Goal: Transaction & Acquisition: Book appointment/travel/reservation

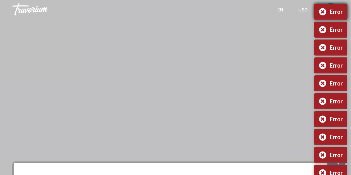
click at [325, 9] on div "Error" at bounding box center [331, 12] width 33 height 16
click at [323, 27] on div "Error" at bounding box center [331, 30] width 33 height 16
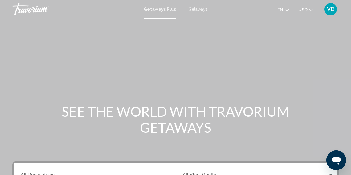
click at [196, 9] on span "Getaways" at bounding box center [197, 9] width 19 height 5
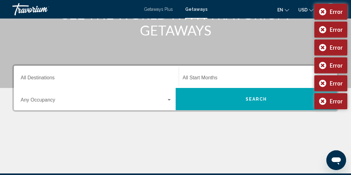
scroll to position [97, 0]
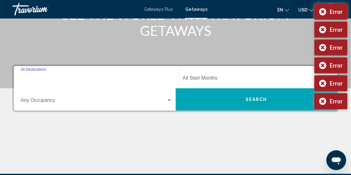
click at [72, 76] on input "Destination All Destinations" at bounding box center [96, 79] width 151 height 6
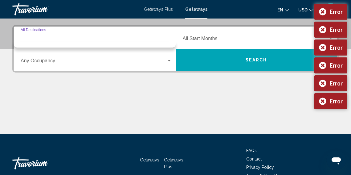
scroll to position [141, 0]
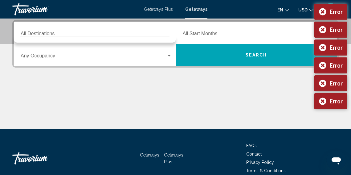
click at [126, 23] on mat-form-field "Destination All Destinations" at bounding box center [96, 33] width 159 height 22
click at [63, 30] on div "Destination All Destinations" at bounding box center [96, 32] width 151 height 19
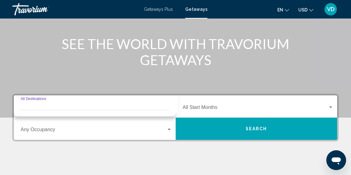
scroll to position [68, 0]
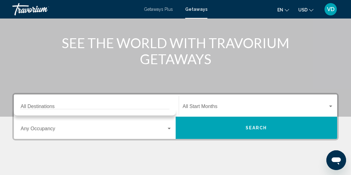
click at [26, 103] on div "Destination All Destinations" at bounding box center [96, 105] width 151 height 19
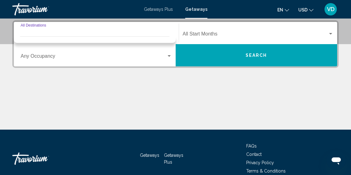
scroll to position [141, 0]
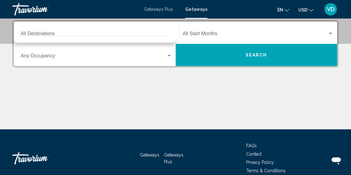
click at [47, 30] on div "Destination All Destinations" at bounding box center [96, 32] width 151 height 19
click at [214, 31] on div "Start Month All Start Months" at bounding box center [258, 32] width 151 height 19
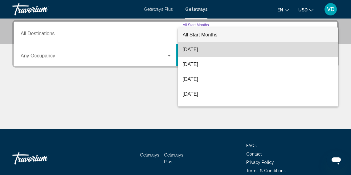
click at [212, 48] on span "[DATE]" at bounding box center [258, 49] width 151 height 15
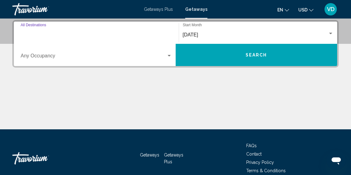
click at [72, 36] on input "Destination All Destinations" at bounding box center [96, 35] width 151 height 6
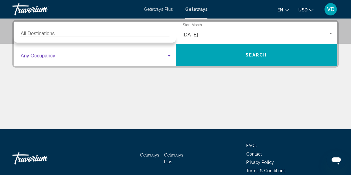
click at [61, 54] on span "Search widget" at bounding box center [94, 57] width 146 height 6
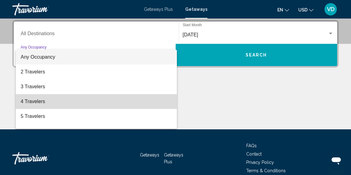
click at [40, 102] on span "4 Travelers" at bounding box center [96, 101] width 151 height 15
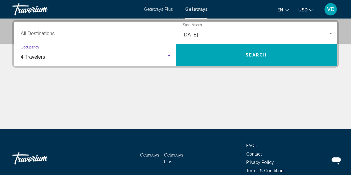
click at [47, 36] on input "Destination All Destinations" at bounding box center [96, 35] width 151 height 6
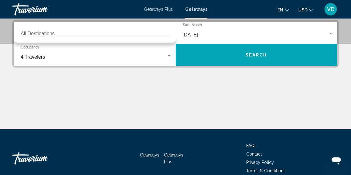
click at [44, 25] on div "Destination All Destinations" at bounding box center [96, 32] width 151 height 19
click at [28, 31] on div "Destination All Destinations" at bounding box center [96, 32] width 151 height 19
click at [59, 24] on div "Destination All Destinations" at bounding box center [96, 32] width 151 height 19
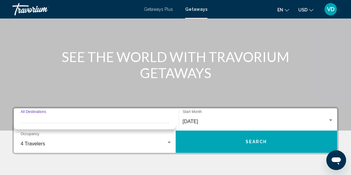
scroll to position [54, 0]
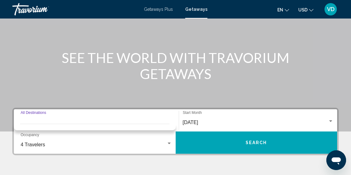
click at [48, 115] on div "Destination All Destinations" at bounding box center [96, 120] width 151 height 19
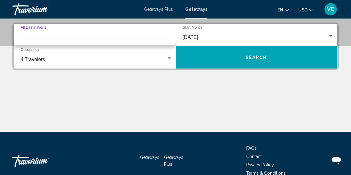
scroll to position [141, 0]
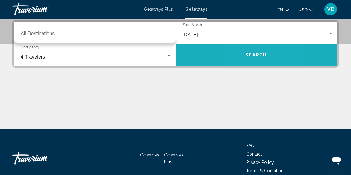
click at [243, 58] on button "Search" at bounding box center [257, 55] width 162 height 22
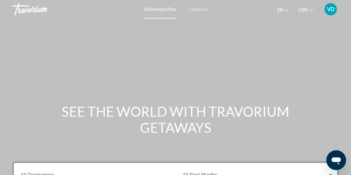
click at [196, 9] on span "Getaways" at bounding box center [197, 9] width 19 height 5
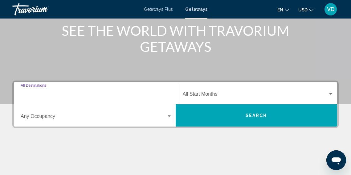
click at [49, 94] on input "Destination All Destinations" at bounding box center [96, 96] width 151 height 6
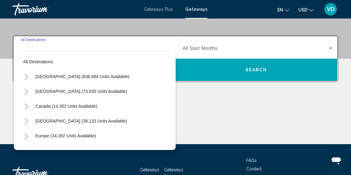
scroll to position [141, 0]
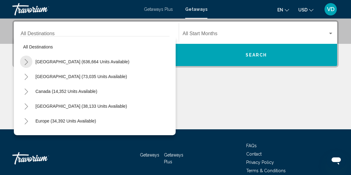
click at [27, 62] on icon "Toggle United States (636,664 units available)" at bounding box center [26, 62] width 5 height 6
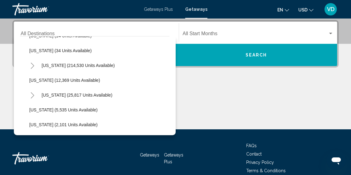
scroll to position [115, 0]
click at [32, 68] on icon "Toggle Florida (214,530 units available)" at bounding box center [32, 65] width 5 height 6
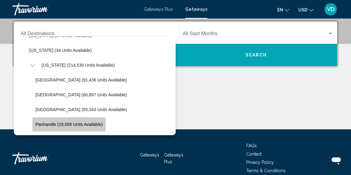
click at [48, 124] on span "Panhandle (18,656 units available)" at bounding box center [68, 124] width 67 height 5
type input "**********"
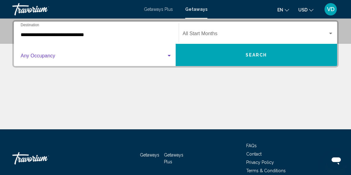
click at [165, 56] on span "Search widget" at bounding box center [94, 57] width 146 height 6
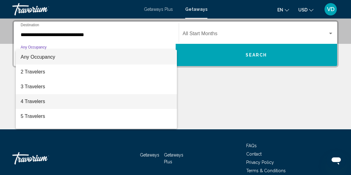
click at [110, 100] on span "4 Travelers" at bounding box center [96, 101] width 151 height 15
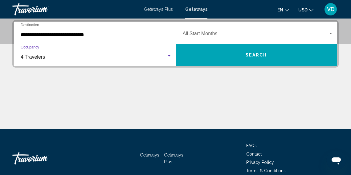
click at [331, 33] on div "Search widget" at bounding box center [330, 34] width 3 height 2
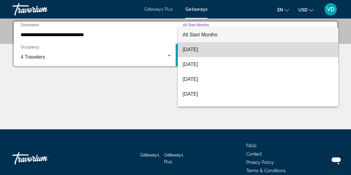
click at [316, 45] on span "[DATE]" at bounding box center [258, 49] width 151 height 15
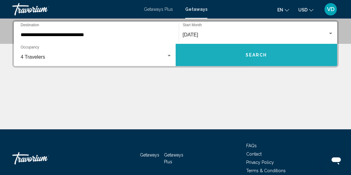
click at [274, 59] on button "Search" at bounding box center [257, 55] width 162 height 22
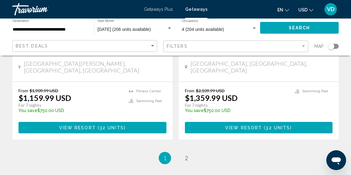
scroll to position [1296, 0]
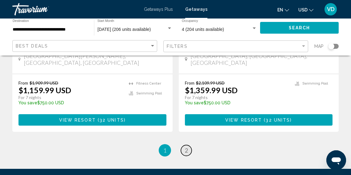
click at [186, 147] on span "2" at bounding box center [186, 150] width 3 height 7
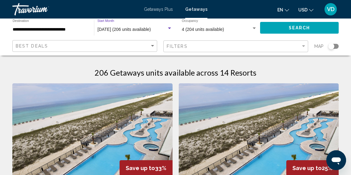
click at [169, 28] on div "Search widget" at bounding box center [169, 28] width 3 height 2
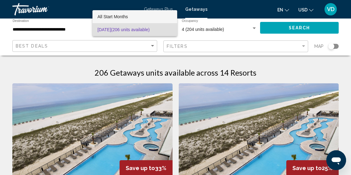
click at [124, 16] on span "All Start Months" at bounding box center [112, 16] width 31 height 5
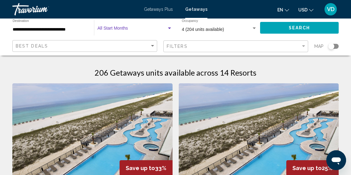
click at [168, 29] on div "Search widget" at bounding box center [170, 28] width 6 height 5
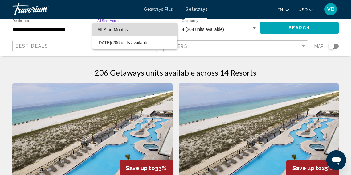
click at [154, 25] on span "All Start Months" at bounding box center [134, 29] width 75 height 13
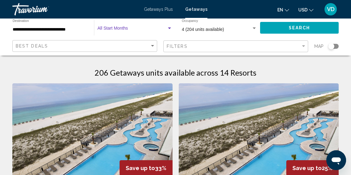
click at [113, 28] on span "Search widget" at bounding box center [131, 29] width 69 height 5
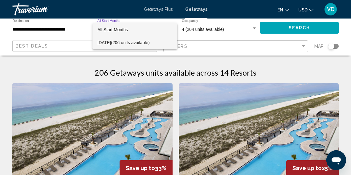
click at [138, 41] on span "August 2025 (206 units available)" at bounding box center [134, 42] width 75 height 13
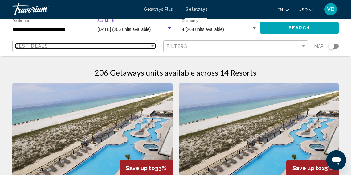
click at [153, 45] on div "Sort by" at bounding box center [152, 46] width 3 height 2
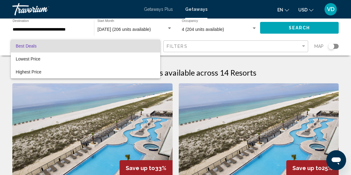
click at [224, 65] on div at bounding box center [175, 87] width 351 height 175
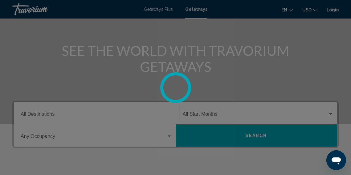
scroll to position [65, 0]
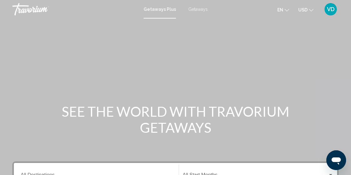
click at [195, 8] on span "Getaways" at bounding box center [197, 9] width 19 height 5
click at [196, 12] on div "Getaways Plus Getaways en English Español Français Italiano Português русский U…" at bounding box center [175, 9] width 351 height 13
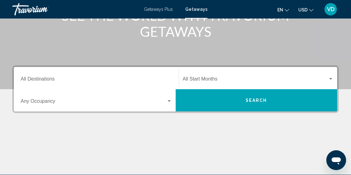
scroll to position [101, 0]
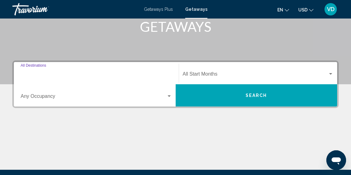
click at [48, 76] on input "Destination All Destinations" at bounding box center [96, 75] width 151 height 6
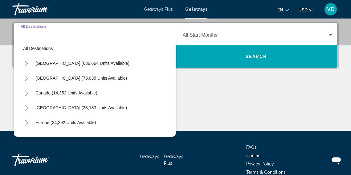
scroll to position [141, 0]
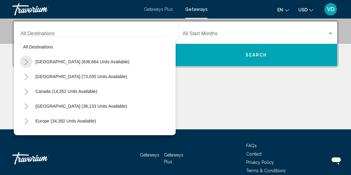
click at [27, 63] on icon "Toggle United States (636,664 units available)" at bounding box center [26, 62] width 5 height 6
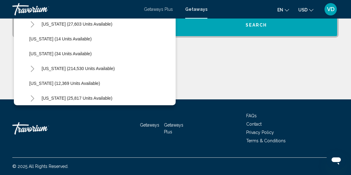
scroll to position [89, 0]
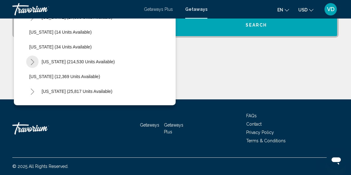
click at [31, 63] on icon "Toggle Florida (214,530 units available)" at bounding box center [32, 62] width 5 height 6
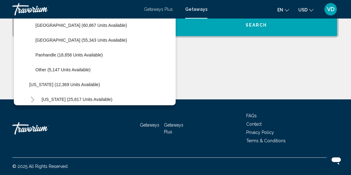
scroll to position [156, 0]
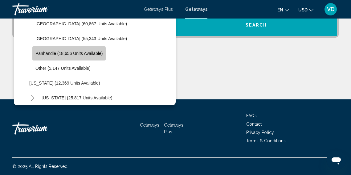
click at [48, 57] on button "Panhandle (18,656 units available)" at bounding box center [68, 53] width 73 height 14
type input "**********"
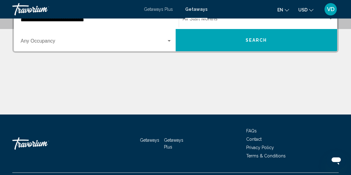
scroll to position [141, 0]
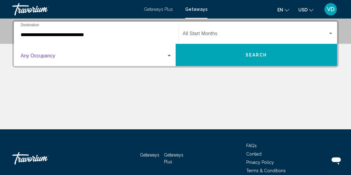
click at [169, 57] on div "Search widget" at bounding box center [170, 55] width 6 height 5
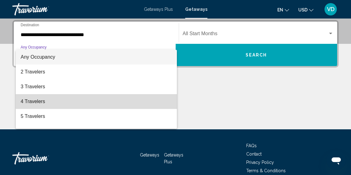
click at [147, 101] on span "4 Travelers" at bounding box center [96, 101] width 151 height 15
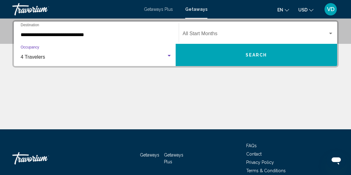
click at [330, 35] on div "Search widget" at bounding box center [331, 33] width 6 height 5
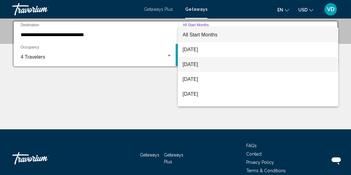
click at [308, 63] on span "[DATE]" at bounding box center [258, 64] width 151 height 15
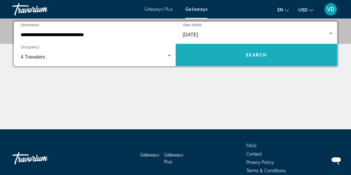
click at [261, 60] on button "Search" at bounding box center [257, 55] width 162 height 22
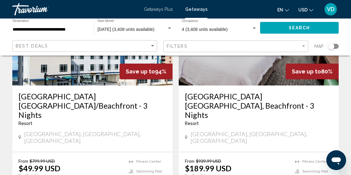
scroll to position [531, 0]
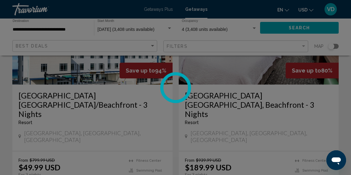
scroll to position [77, 0]
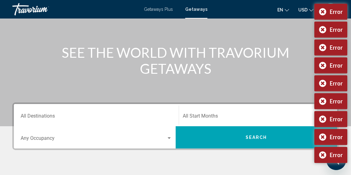
scroll to position [58, 0]
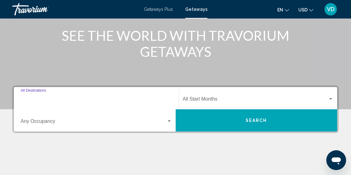
click at [60, 99] on input "Destination All Destinations" at bounding box center [96, 100] width 151 height 6
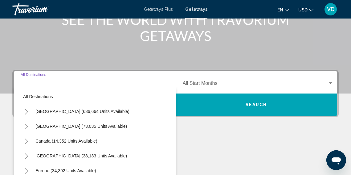
scroll to position [141, 0]
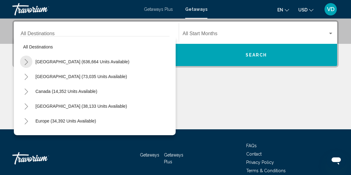
click at [27, 62] on icon "Toggle United States (636,664 units available)" at bounding box center [26, 62] width 3 height 6
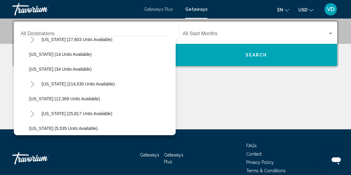
scroll to position [97, 0]
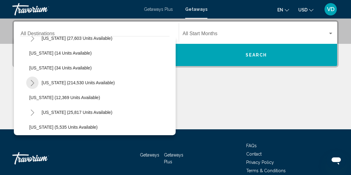
click at [34, 82] on icon "Toggle Florida (214,530 units available)" at bounding box center [32, 83] width 5 height 6
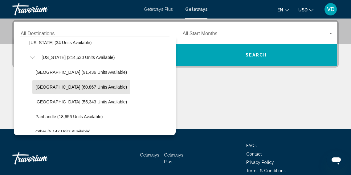
scroll to position [136, 0]
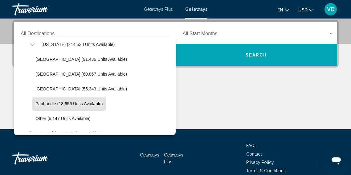
click at [48, 105] on span "Panhandle (18,656 units available)" at bounding box center [68, 103] width 67 height 5
type input "**********"
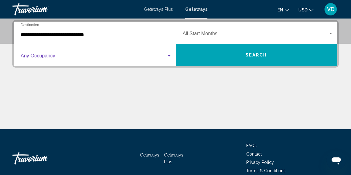
click at [167, 57] on div "Search widget" at bounding box center [170, 55] width 6 height 5
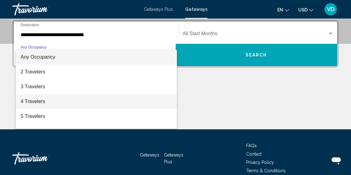
click at [132, 99] on span "4 Travelers" at bounding box center [96, 101] width 151 height 15
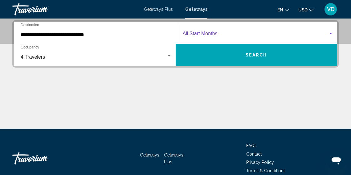
click at [327, 32] on span "Search widget" at bounding box center [256, 35] width 146 height 6
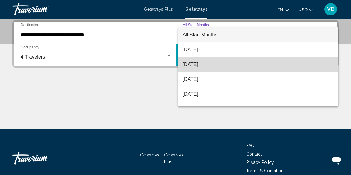
click at [319, 58] on span "[DATE]" at bounding box center [258, 64] width 151 height 15
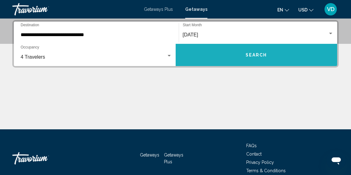
click at [279, 60] on button "Search" at bounding box center [257, 55] width 162 height 22
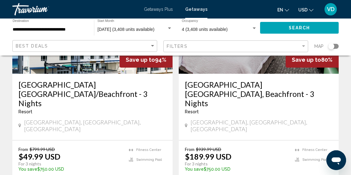
scroll to position [545, 0]
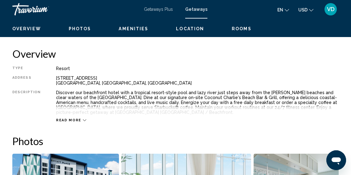
scroll to position [296, 0]
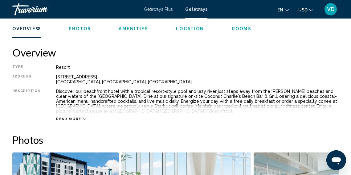
click at [76, 118] on span "Read more" at bounding box center [68, 119] width 25 height 4
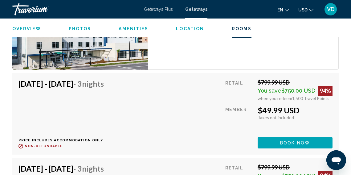
scroll to position [1108, 0]
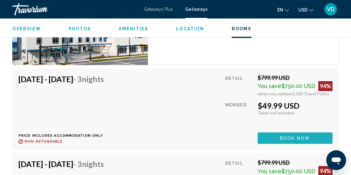
click at [296, 136] on span "Book now" at bounding box center [295, 138] width 30 height 5
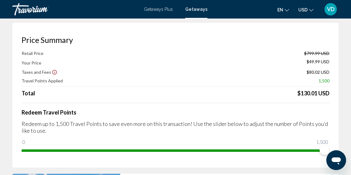
scroll to position [23, 0]
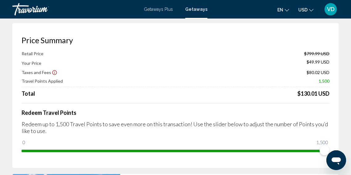
click at [54, 72] on icon "Show Taxes and Fees disclaimer" at bounding box center [55, 73] width 6 height 6
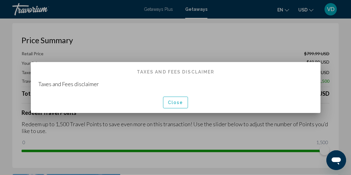
scroll to position [0, 0]
click at [175, 102] on span "Close" at bounding box center [175, 102] width 15 height 5
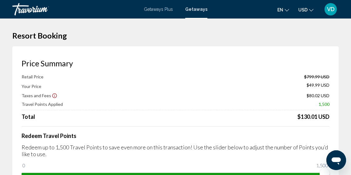
scroll to position [23, 0]
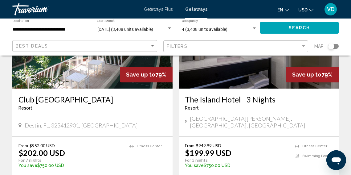
scroll to position [767, 0]
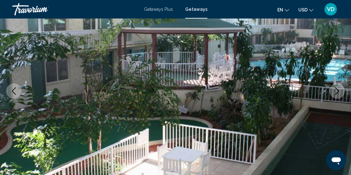
scroll to position [75, 0]
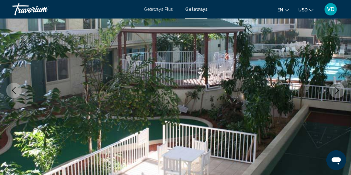
click at [340, 90] on icon "Next image" at bounding box center [337, 90] width 7 height 7
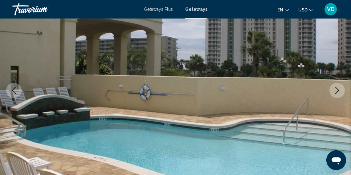
click at [340, 90] on icon "Next image" at bounding box center [337, 90] width 7 height 7
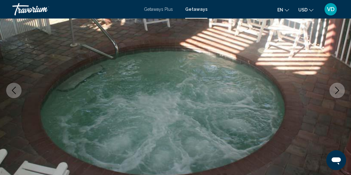
click at [340, 90] on icon "Next image" at bounding box center [337, 90] width 7 height 7
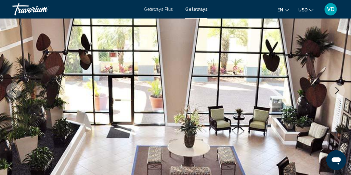
click at [340, 90] on icon "Next image" at bounding box center [337, 90] width 7 height 7
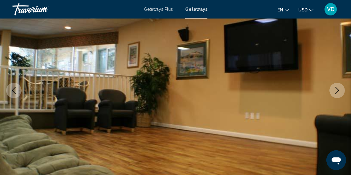
click at [340, 90] on icon "Next image" at bounding box center [337, 90] width 7 height 7
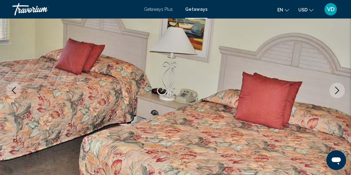
click at [340, 90] on icon "Next image" at bounding box center [337, 90] width 7 height 7
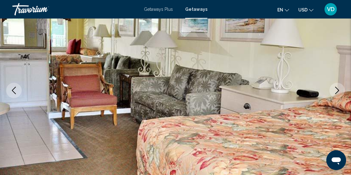
click at [340, 90] on icon "Next image" at bounding box center [337, 90] width 7 height 7
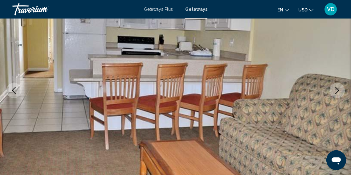
click at [340, 90] on icon "Next image" at bounding box center [337, 90] width 7 height 7
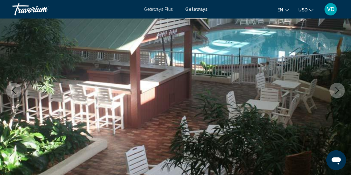
click at [340, 90] on icon "Next image" at bounding box center [337, 90] width 7 height 7
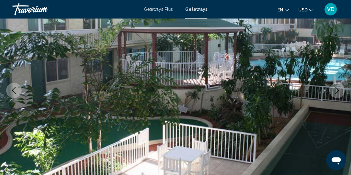
click at [340, 90] on icon "Next image" at bounding box center [337, 90] width 7 height 7
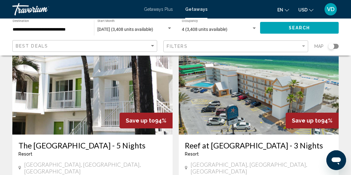
scroll to position [256, 0]
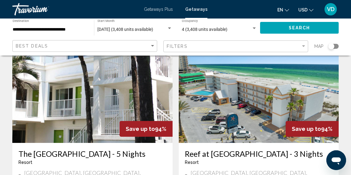
click at [89, 107] on img "Main content" at bounding box center [92, 93] width 160 height 99
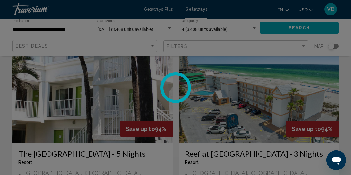
scroll to position [77, 0]
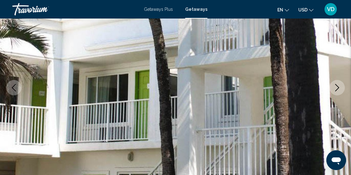
click at [337, 89] on icon "Next image" at bounding box center [338, 87] width 4 height 7
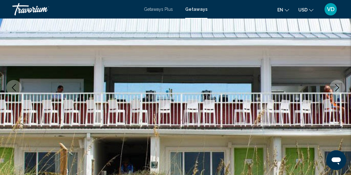
click at [337, 90] on icon "Next image" at bounding box center [338, 87] width 4 height 7
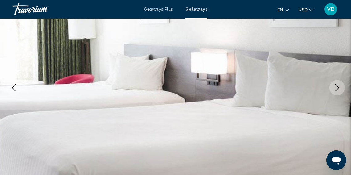
click at [337, 87] on icon "Next image" at bounding box center [337, 87] width 7 height 7
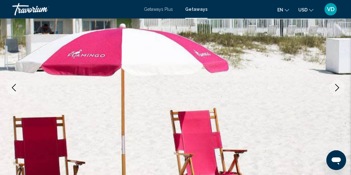
click at [337, 87] on icon "Next image" at bounding box center [337, 87] width 7 height 7
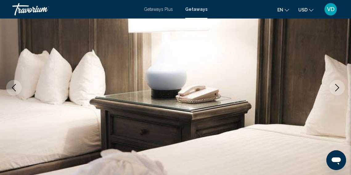
click at [337, 87] on icon "Next image" at bounding box center [337, 87] width 7 height 7
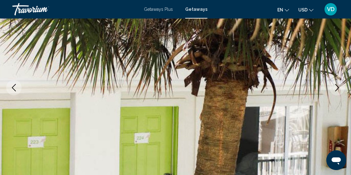
click at [337, 87] on icon "Next image" at bounding box center [337, 87] width 7 height 7
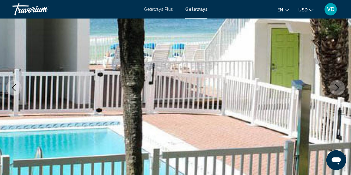
click at [337, 87] on icon "Next image" at bounding box center [337, 87] width 7 height 7
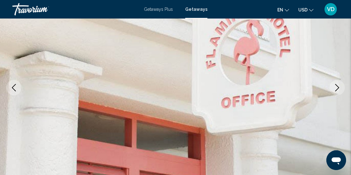
click at [337, 87] on icon "Next image" at bounding box center [337, 87] width 7 height 7
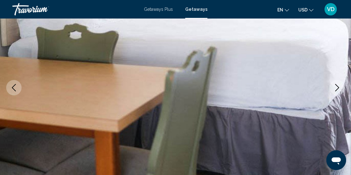
click at [337, 87] on icon "Next image" at bounding box center [337, 87] width 7 height 7
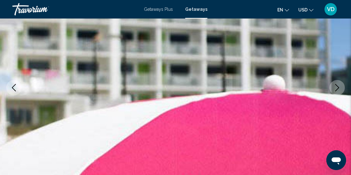
click at [337, 87] on icon "Next image" at bounding box center [337, 87] width 7 height 7
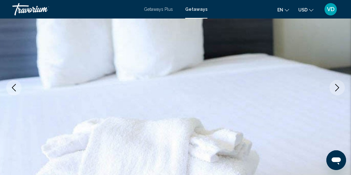
click at [337, 87] on icon "Next image" at bounding box center [337, 87] width 7 height 7
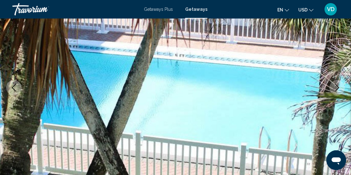
click at [337, 87] on icon "Next image" at bounding box center [337, 87] width 7 height 7
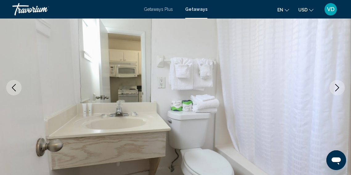
click at [337, 87] on icon "Next image" at bounding box center [337, 87] width 7 height 7
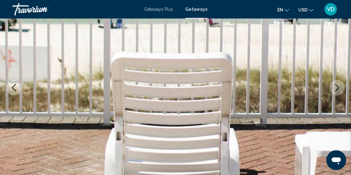
click at [337, 87] on icon "Next image" at bounding box center [337, 87] width 7 height 7
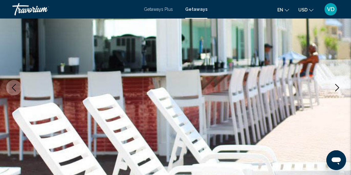
click at [337, 88] on icon "Next image" at bounding box center [337, 87] width 7 height 7
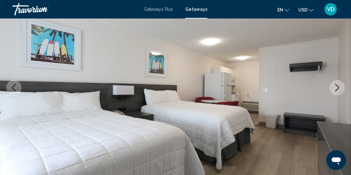
click at [337, 88] on icon "Next image" at bounding box center [337, 87] width 7 height 7
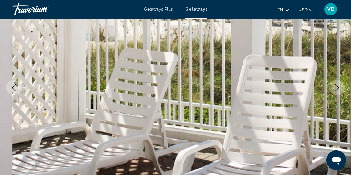
click at [337, 88] on icon "Next image" at bounding box center [337, 87] width 7 height 7
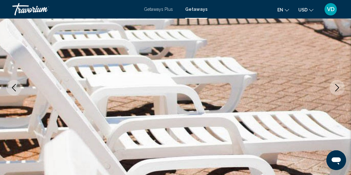
click at [337, 88] on icon "Next image" at bounding box center [337, 87] width 7 height 7
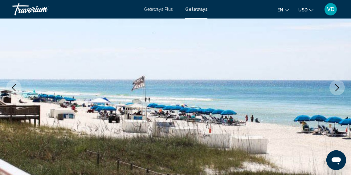
click at [337, 88] on icon "Next image" at bounding box center [337, 87] width 7 height 7
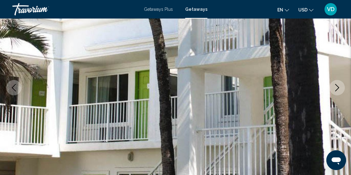
click at [337, 88] on icon "Next image" at bounding box center [337, 87] width 7 height 7
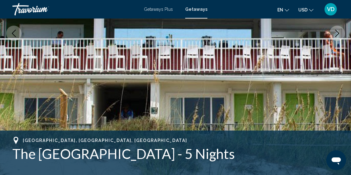
scroll to position [0, 0]
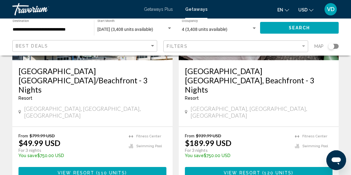
scroll to position [557, 0]
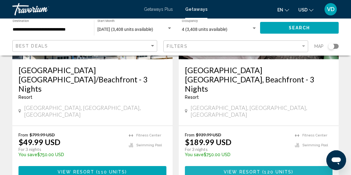
click at [251, 169] on span "View Resort" at bounding box center [242, 171] width 37 height 5
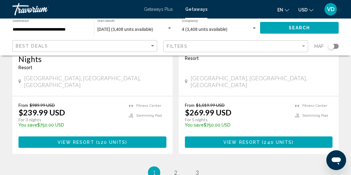
scroll to position [1256, 0]
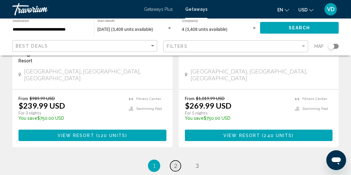
click at [175, 162] on span "2" at bounding box center [175, 165] width 3 height 7
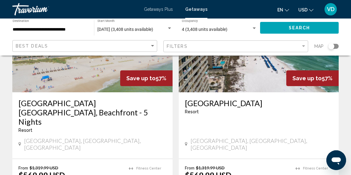
scroll to position [556, 0]
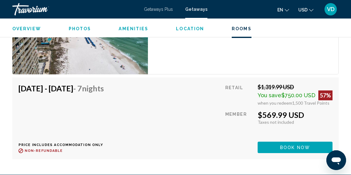
scroll to position [1119, 0]
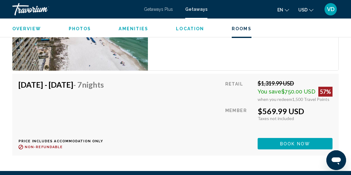
click at [283, 141] on span "Book now" at bounding box center [295, 143] width 30 height 5
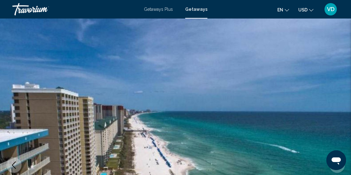
scroll to position [77, 0]
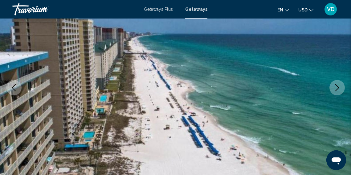
click at [338, 86] on icon "Next image" at bounding box center [337, 87] width 7 height 7
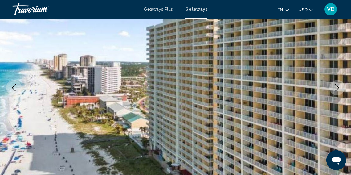
click at [338, 87] on icon "Next image" at bounding box center [338, 87] width 4 height 7
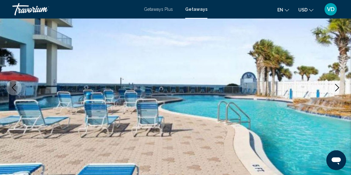
click at [17, 87] on icon "Previous image" at bounding box center [13, 87] width 7 height 7
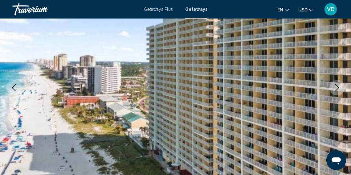
click at [336, 88] on icon "Next image" at bounding box center [337, 87] width 7 height 7
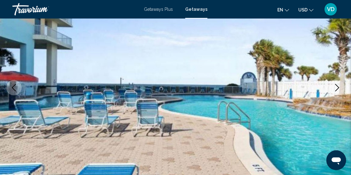
click at [337, 87] on icon "Next image" at bounding box center [337, 87] width 7 height 7
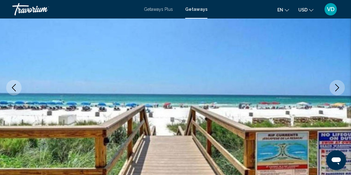
click at [338, 87] on icon "Next image" at bounding box center [338, 87] width 4 height 7
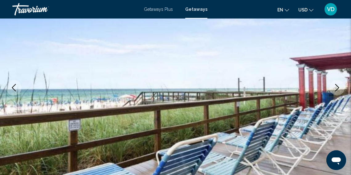
click at [338, 87] on icon "Next image" at bounding box center [338, 87] width 4 height 7
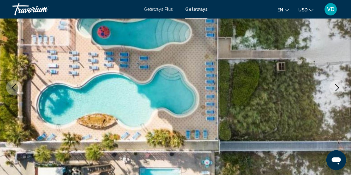
click at [338, 87] on icon "Next image" at bounding box center [338, 87] width 4 height 7
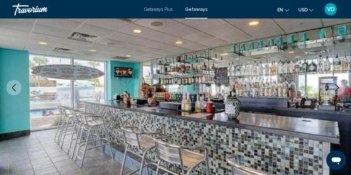
click at [338, 87] on icon "Next image" at bounding box center [338, 87] width 4 height 7
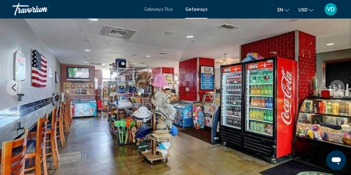
click at [338, 87] on icon "Next image" at bounding box center [337, 87] width 7 height 7
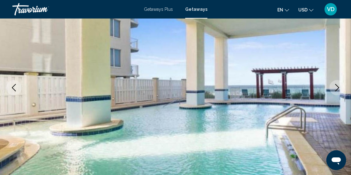
click at [338, 87] on icon "Next image" at bounding box center [337, 87] width 7 height 7
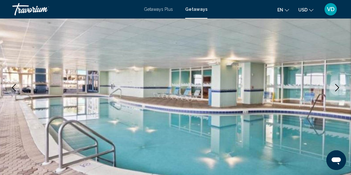
click at [338, 87] on icon "Next image" at bounding box center [337, 87] width 7 height 7
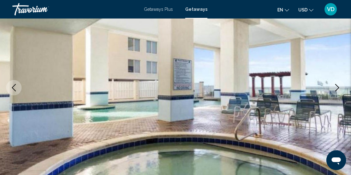
click at [338, 87] on icon "Next image" at bounding box center [337, 87] width 7 height 7
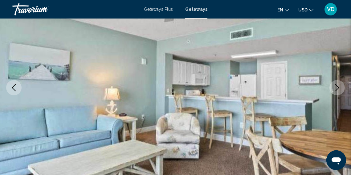
click at [338, 88] on icon "Next image" at bounding box center [338, 87] width 4 height 7
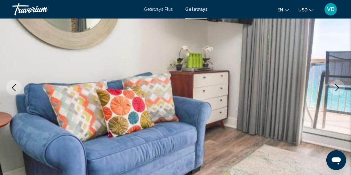
click at [338, 88] on icon "Next image" at bounding box center [338, 87] width 4 height 7
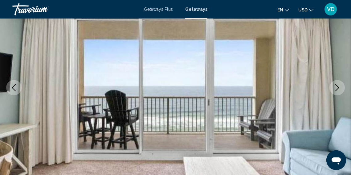
click at [338, 88] on icon "Next image" at bounding box center [338, 87] width 4 height 7
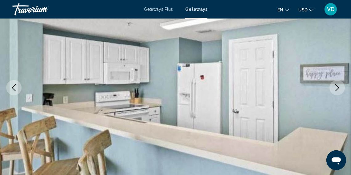
click at [338, 88] on icon "Next image" at bounding box center [338, 87] width 4 height 7
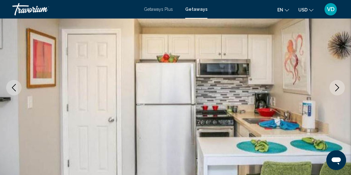
click at [338, 88] on icon "Next image" at bounding box center [338, 87] width 4 height 7
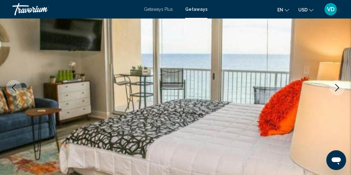
click at [338, 88] on icon "Next image" at bounding box center [338, 87] width 4 height 7
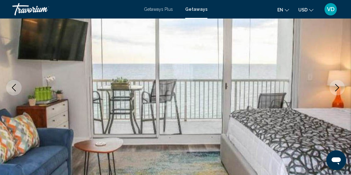
click at [338, 88] on icon "Next image" at bounding box center [338, 87] width 4 height 7
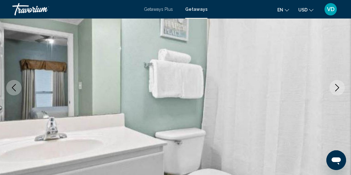
click at [338, 88] on icon "Next image" at bounding box center [338, 87] width 4 height 7
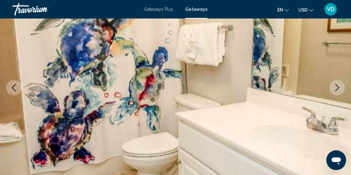
click at [338, 88] on icon "Next image" at bounding box center [338, 87] width 4 height 7
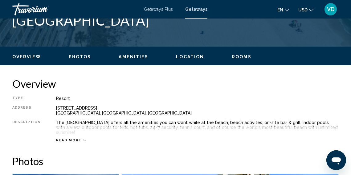
scroll to position [266, 0]
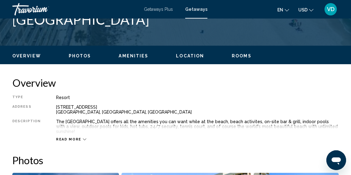
click at [77, 137] on span "Read more" at bounding box center [68, 139] width 25 height 4
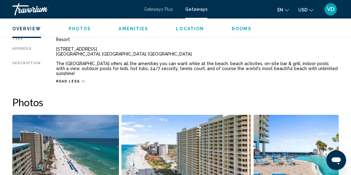
scroll to position [314, 0]
